Goal: Navigation & Orientation: Find specific page/section

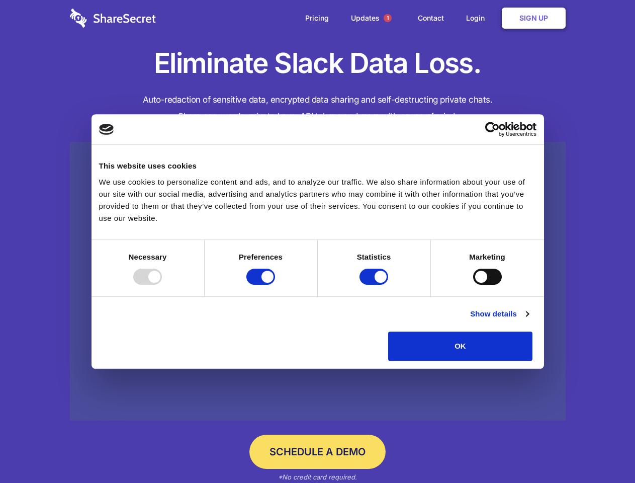
click at [162, 285] on div at bounding box center [147, 277] width 29 height 16
click at [275, 285] on input "Preferences" at bounding box center [260, 277] width 29 height 16
checkbox input "false"
click at [375, 285] on input "Statistics" at bounding box center [374, 277] width 29 height 16
checkbox input "false"
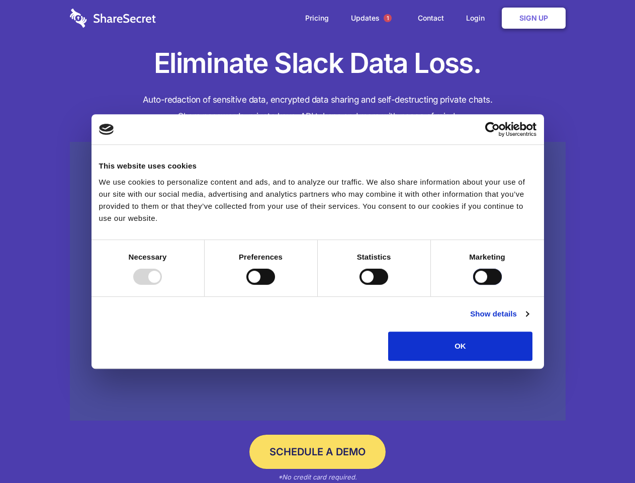
click at [473, 285] on input "Marketing" at bounding box center [487, 277] width 29 height 16
checkbox input "true"
click at [529, 320] on link "Show details" at bounding box center [499, 314] width 58 height 12
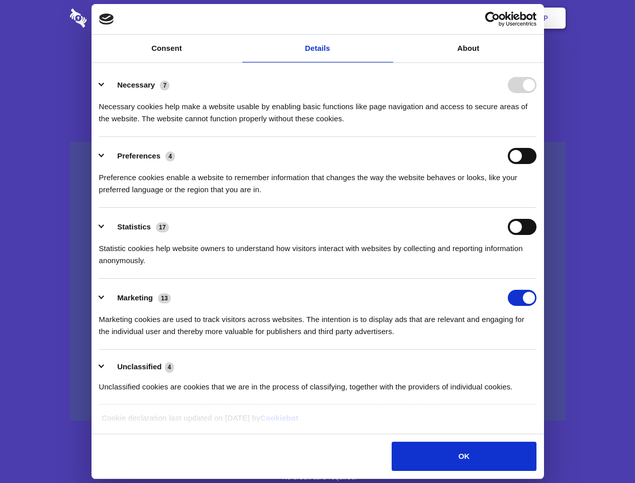
click at [537, 137] on li "Necessary 7 Necessary cookies help make a website usable by enabling basic func…" at bounding box center [318, 101] width 438 height 71
click at [387, 18] on span "1" at bounding box center [388, 18] width 8 height 8
